Goal: Task Accomplishment & Management: Manage account settings

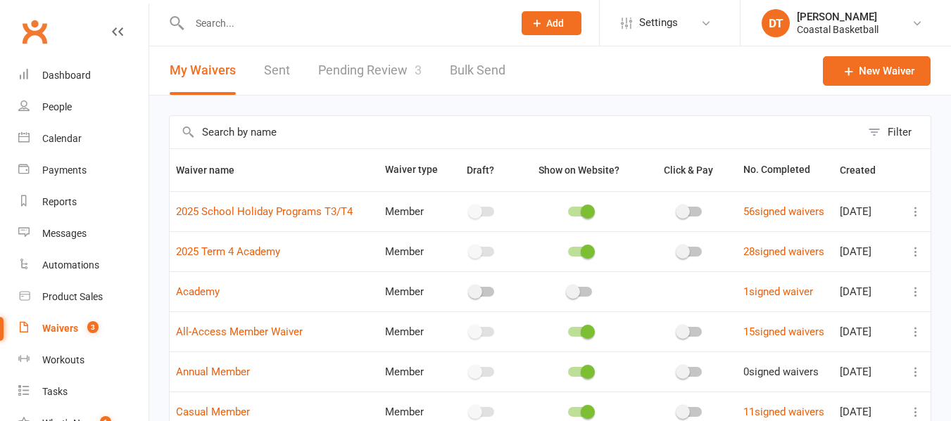
click at [396, 72] on link "Pending Review 3" at bounding box center [369, 70] width 103 height 49
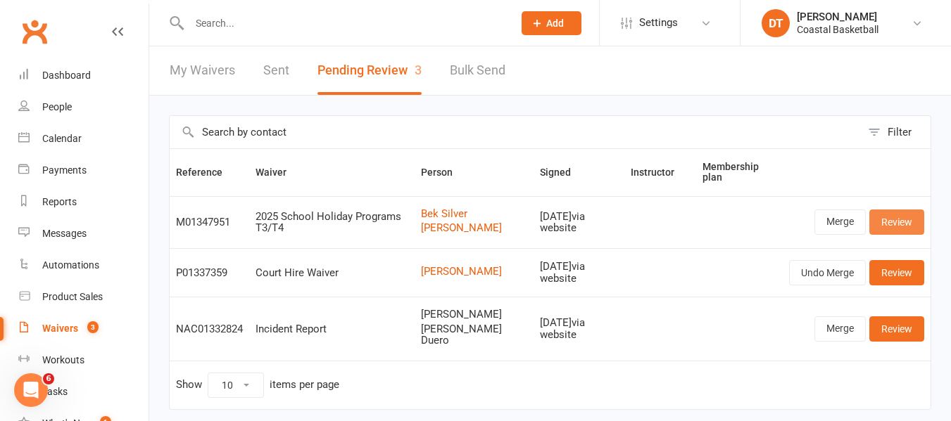
click at [900, 222] on link "Review" at bounding box center [896, 222] width 55 height 25
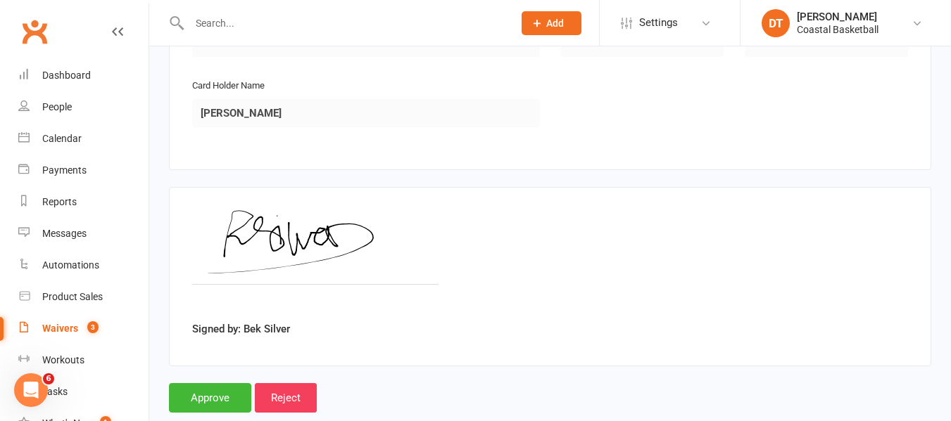
scroll to position [2307, 0]
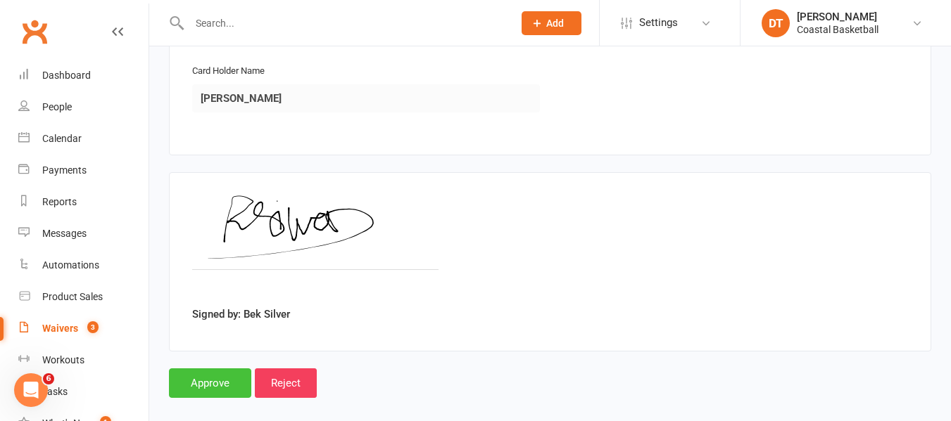
click at [189, 376] on input "Approve" at bounding box center [210, 384] width 82 height 30
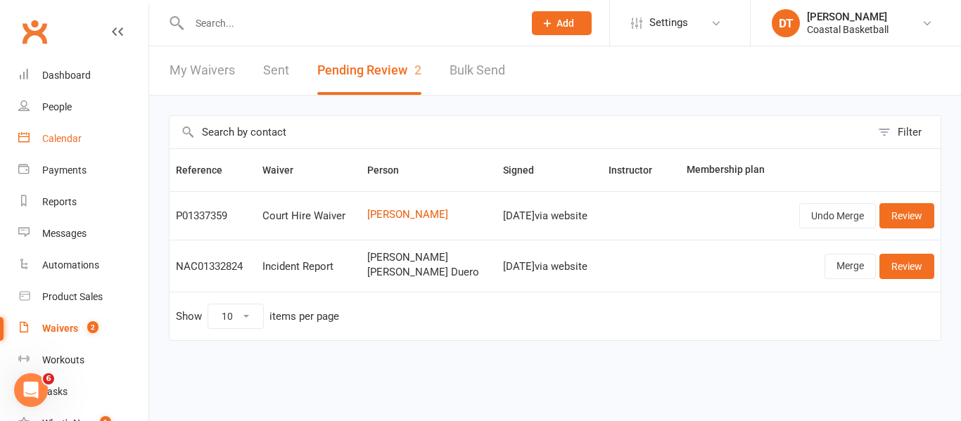
drag, startPoint x: 86, startPoint y: 146, endPoint x: 109, endPoint y: 146, distance: 23.2
click at [86, 146] on link "Calendar" at bounding box center [83, 139] width 130 height 32
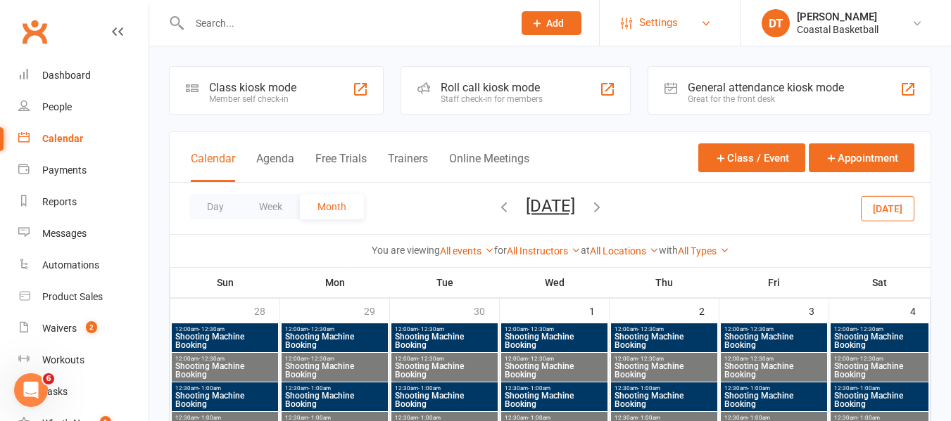
click at [685, 23] on link "Settings" at bounding box center [670, 23] width 98 height 32
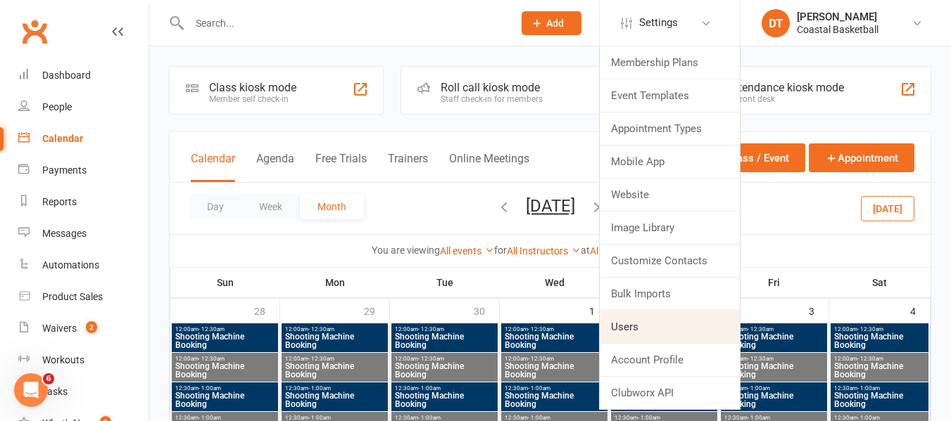
click at [675, 322] on link "Users" at bounding box center [669, 327] width 140 height 32
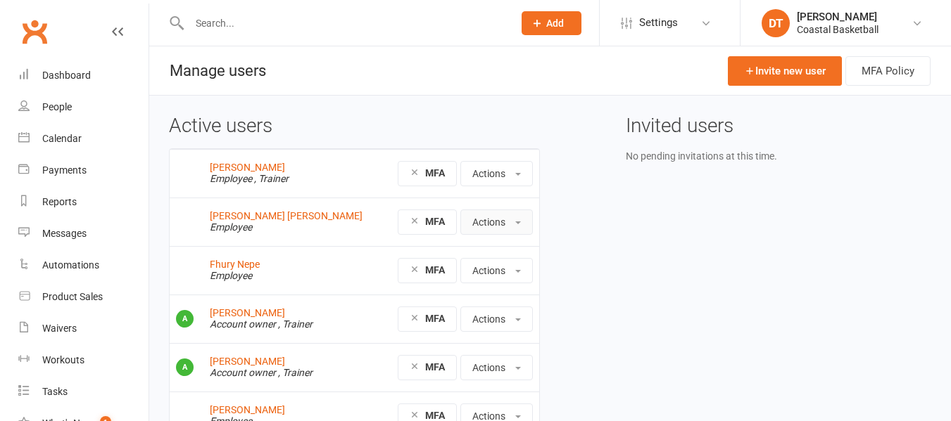
click at [490, 220] on button "Actions" at bounding box center [496, 222] width 72 height 25
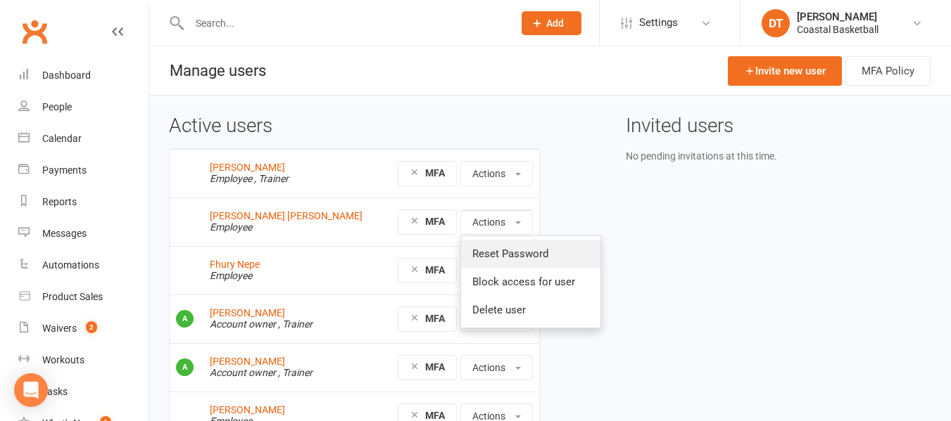
click at [518, 249] on link "Reset Password" at bounding box center [530, 254] width 139 height 28
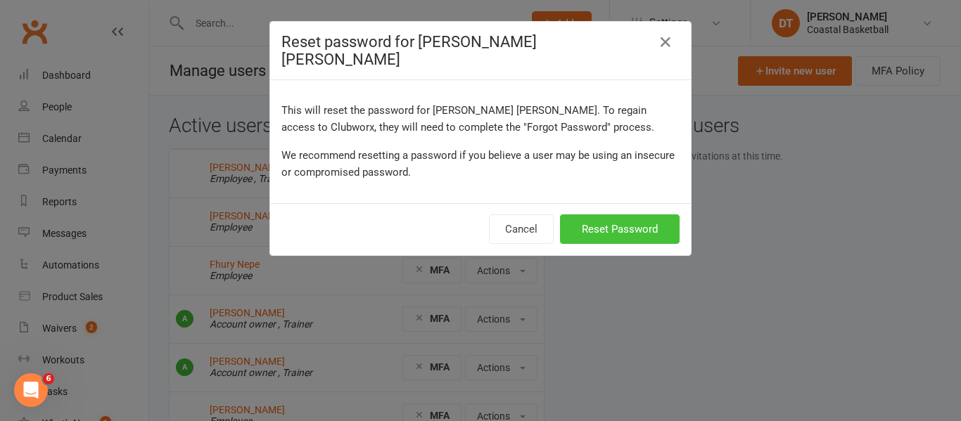
click at [623, 218] on button "Reset Password" at bounding box center [620, 230] width 120 height 30
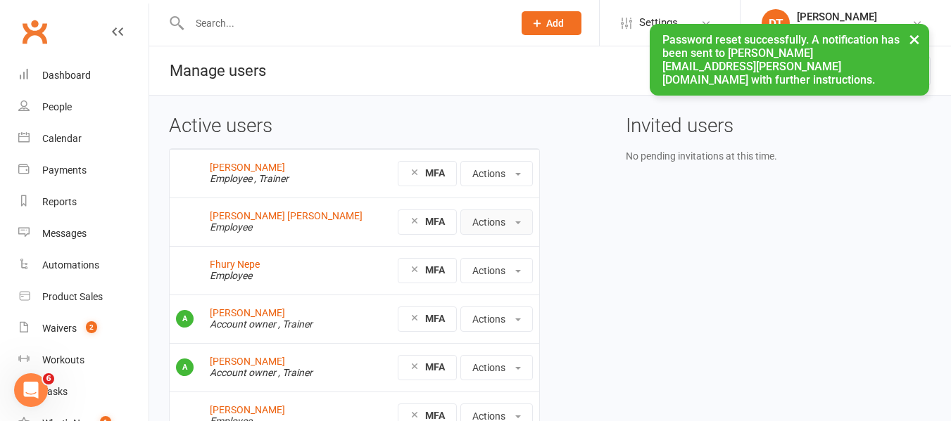
click at [513, 227] on button "Actions" at bounding box center [496, 222] width 72 height 25
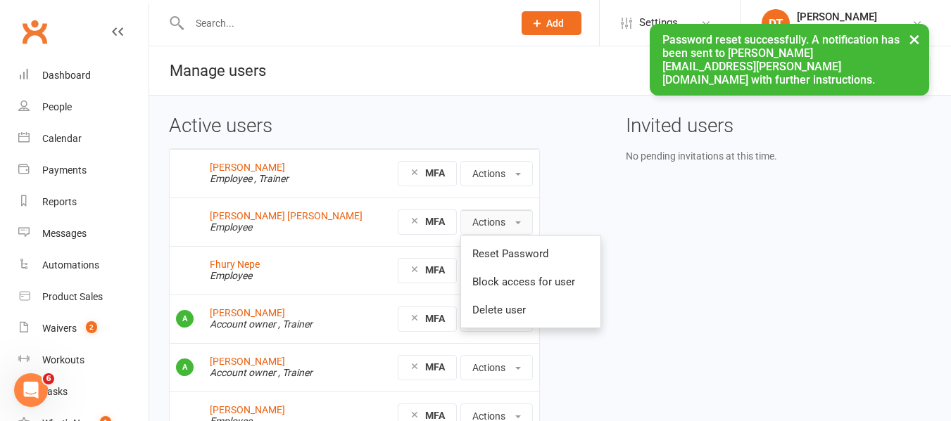
click at [514, 227] on button "Actions" at bounding box center [496, 222] width 72 height 25
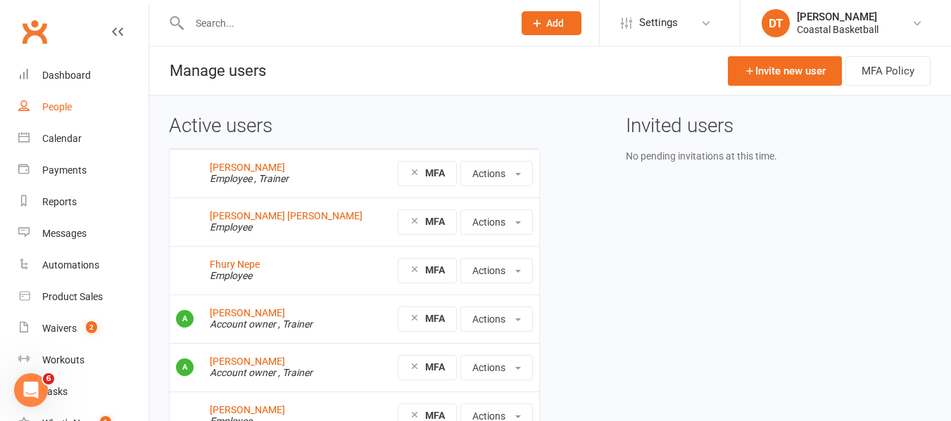
click at [80, 114] on link "People" at bounding box center [83, 107] width 130 height 32
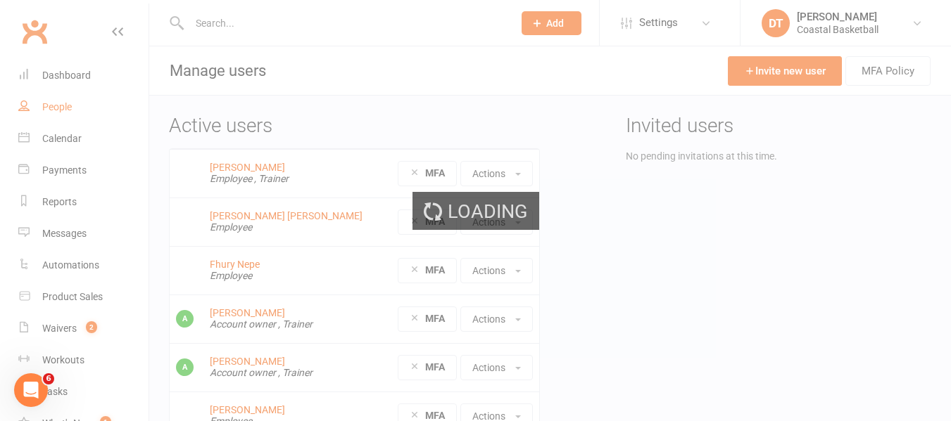
select select "100"
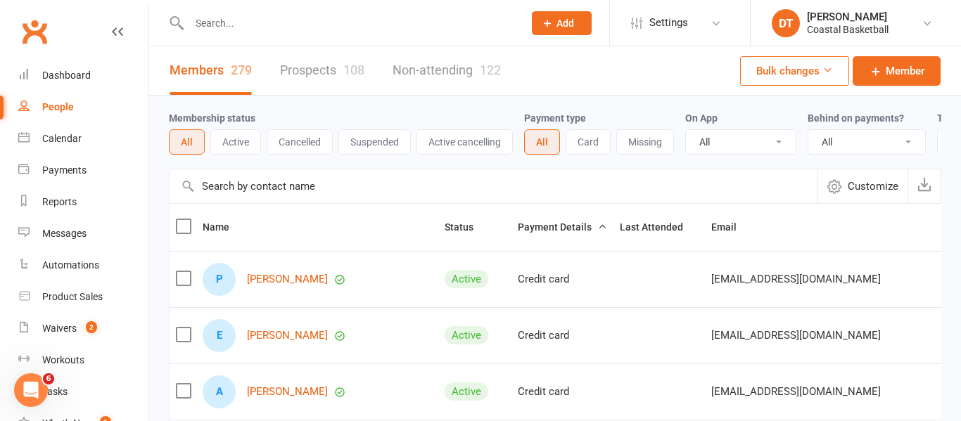
click at [281, 198] on input "text" at bounding box center [494, 187] width 648 height 34
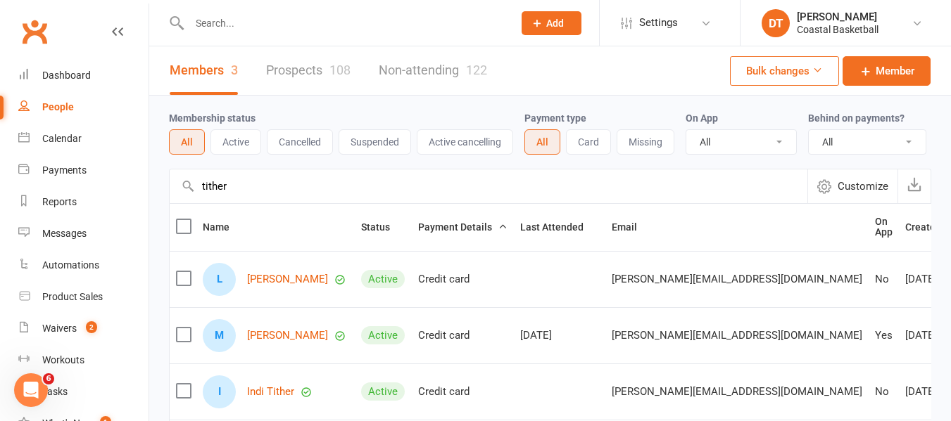
type input "tither"
click at [275, 296] on div "L Lara Tither" at bounding box center [276, 279] width 146 height 33
click at [285, 284] on link "Lara Tither" at bounding box center [287, 280] width 81 height 12
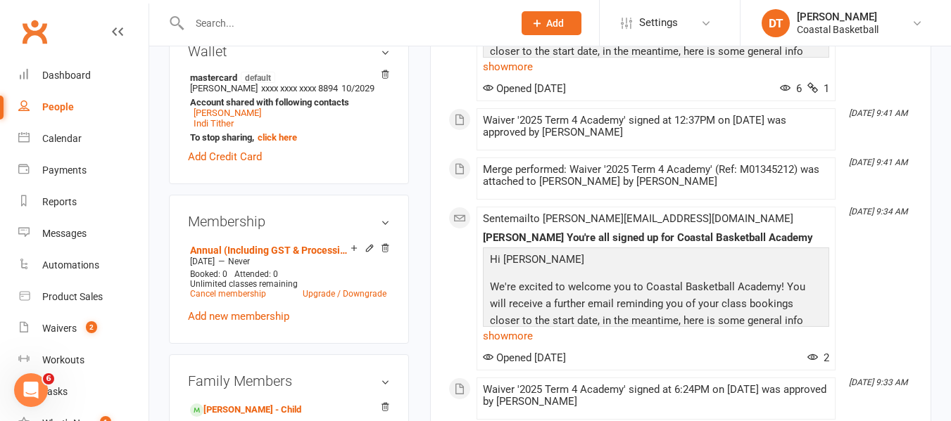
scroll to position [483, 0]
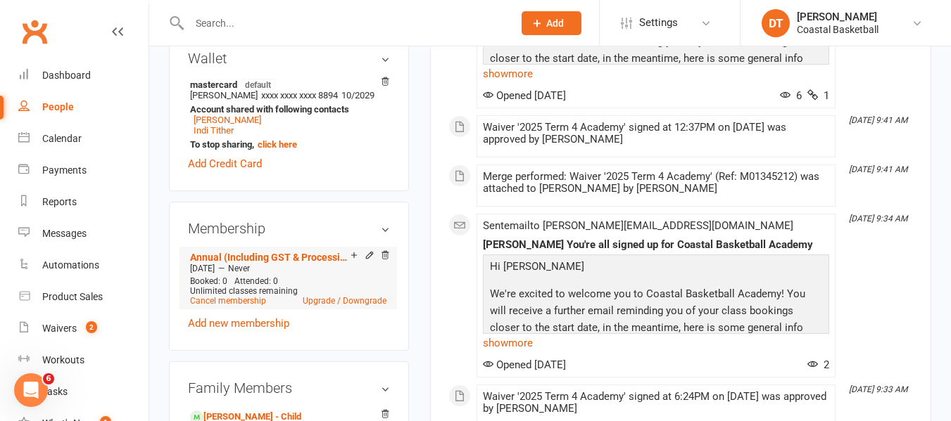
click at [364, 260] on div "Add make-up class" at bounding box center [403, 257] width 79 height 15
click at [367, 259] on icon at bounding box center [369, 256] width 6 height 6
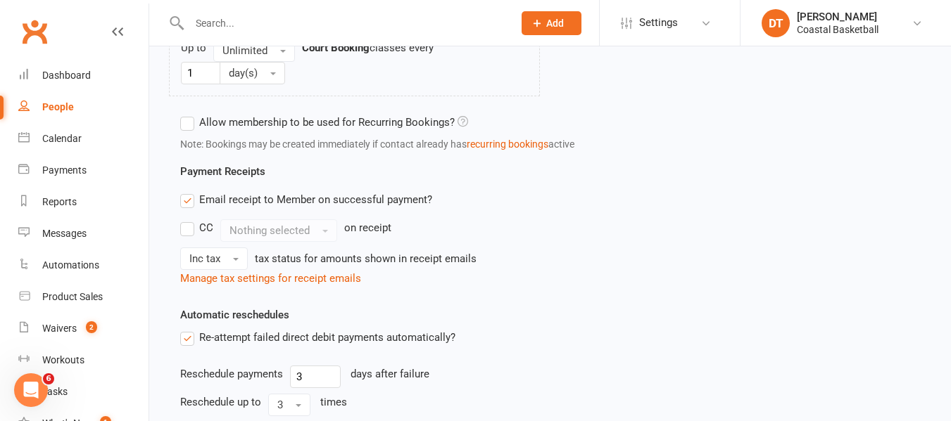
scroll to position [1036, 0]
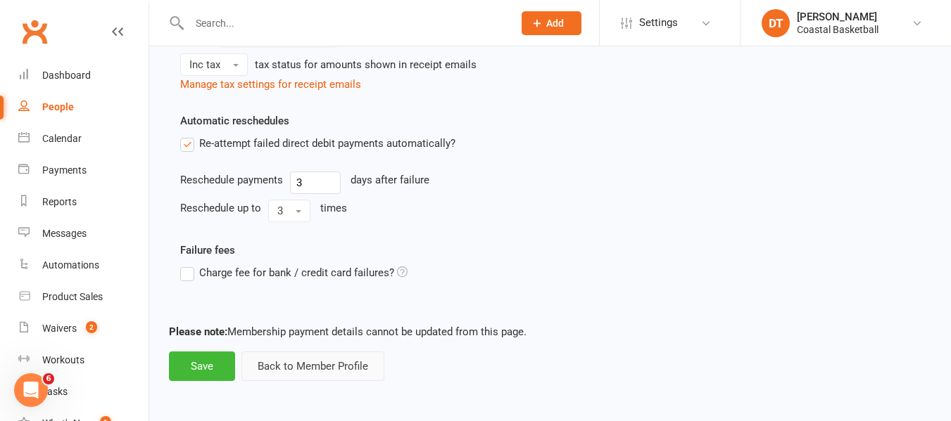
click at [294, 378] on button "Back to Member Profile" at bounding box center [312, 367] width 143 height 30
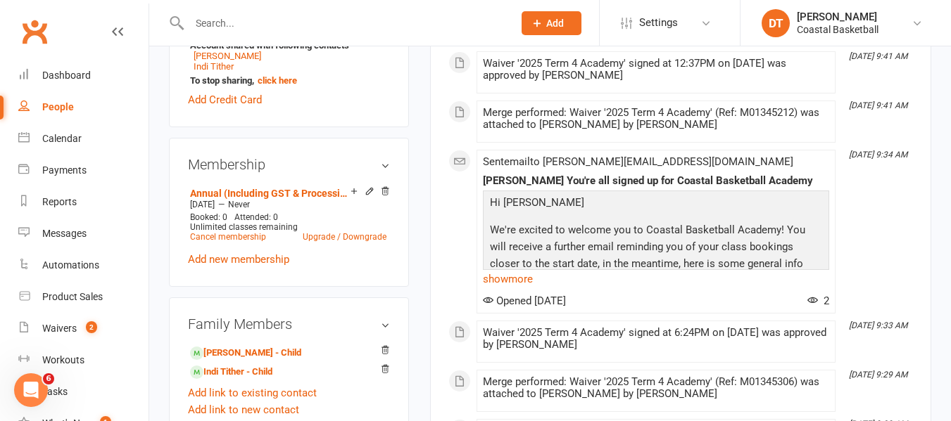
scroll to position [530, 0]
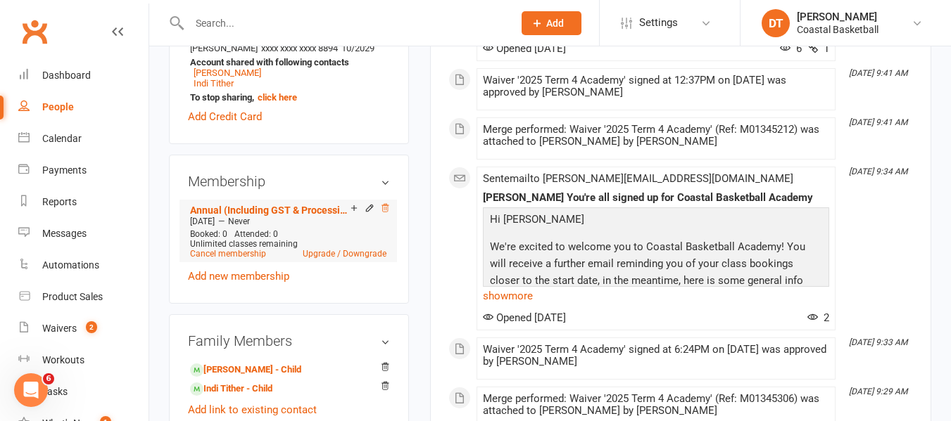
click at [386, 213] on icon at bounding box center [385, 208] width 10 height 10
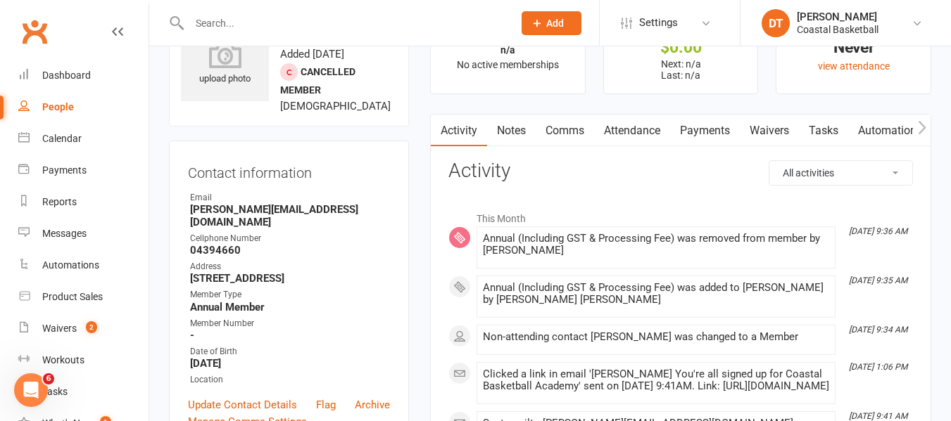
scroll to position [0, 0]
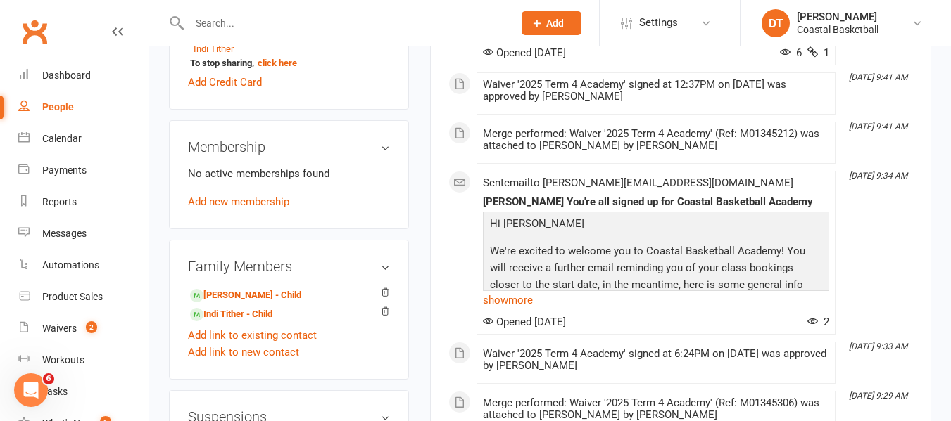
scroll to position [582, 0]
